Goal: Information Seeking & Learning: Understand process/instructions

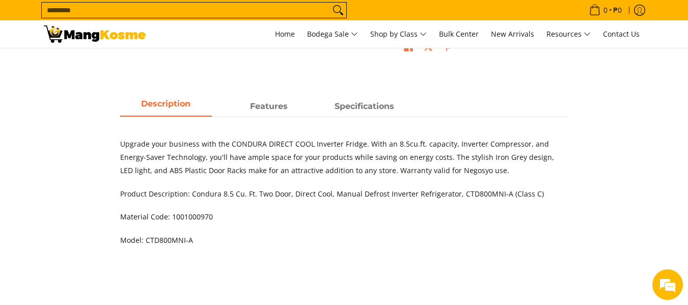
scroll to position [458, 0]
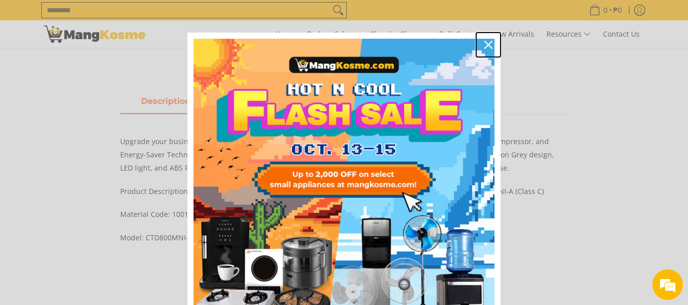
click at [486, 44] on icon "close icon" at bounding box center [488, 45] width 8 height 8
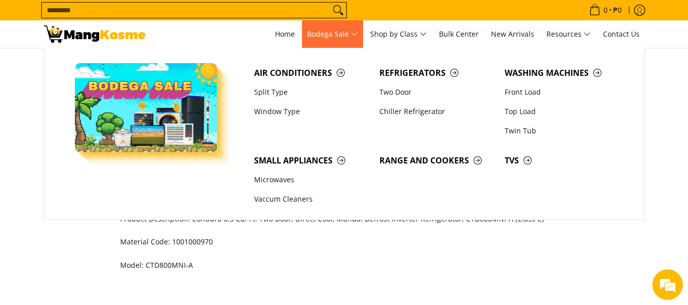
scroll to position [407, 0]
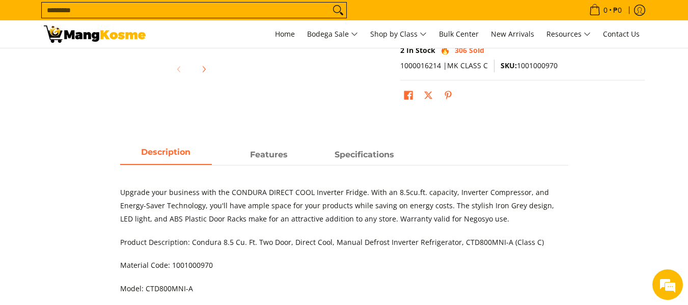
click at [97, 35] on img at bounding box center [95, 33] width 102 height 17
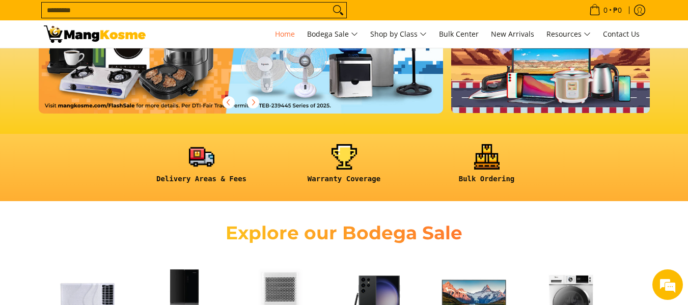
scroll to position [204, 0]
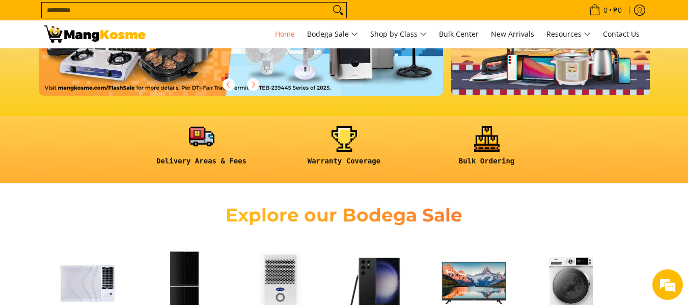
click at [199, 150] on link at bounding box center [201, 149] width 132 height 47
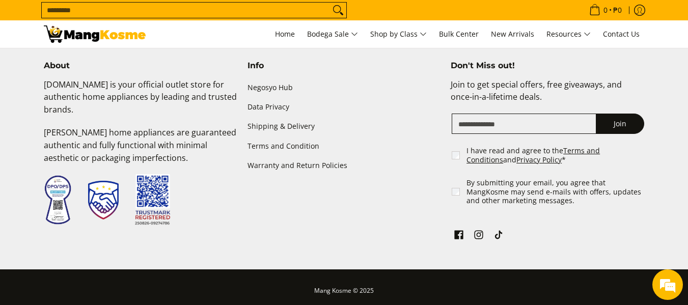
scroll to position [1265, 0]
